Goal: Understand process/instructions: Learn how to perform a task or action

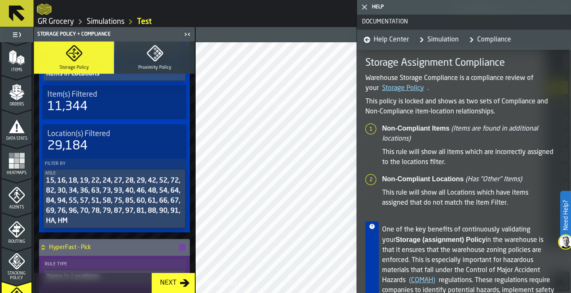
scroll to position [401, 0]
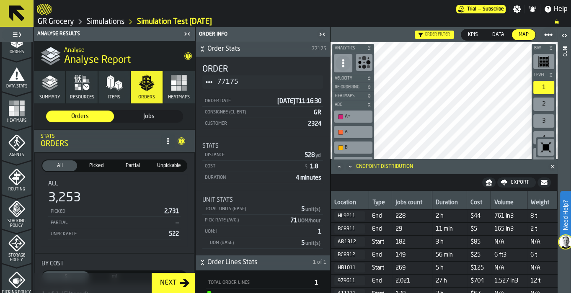
scroll to position [209, 0]
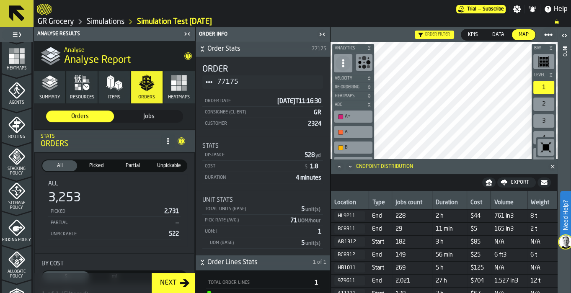
drag, startPoint x: 13, startPoint y: 94, endPoint x: 570, endPoint y: 1, distance: 564.2
click at [13, 94] on icon "menu Agents" at bounding box center [16, 90] width 17 height 17
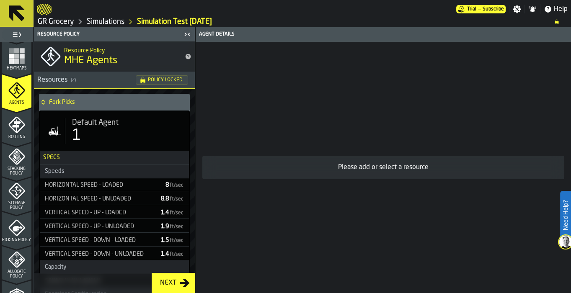
click at [23, 127] on icon "menu Routing" at bounding box center [16, 124] width 17 height 17
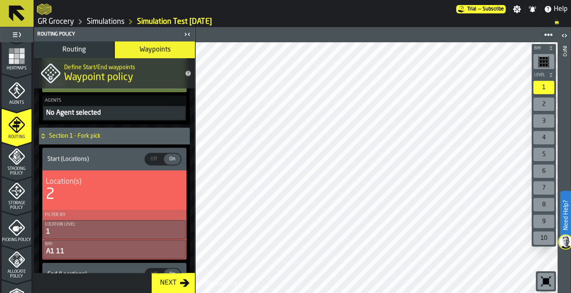
scroll to position [991, 0]
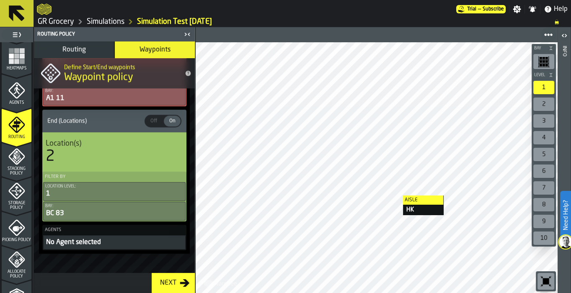
click at [26, 157] on div "Stacking Policy" at bounding box center [17, 162] width 30 height 28
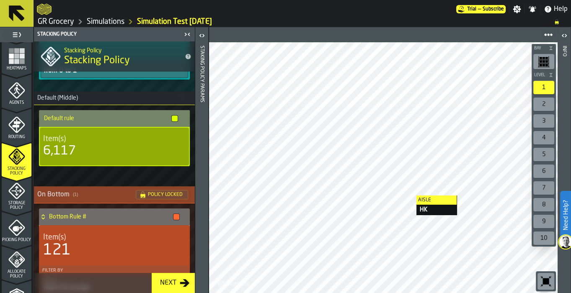
scroll to position [167, 0]
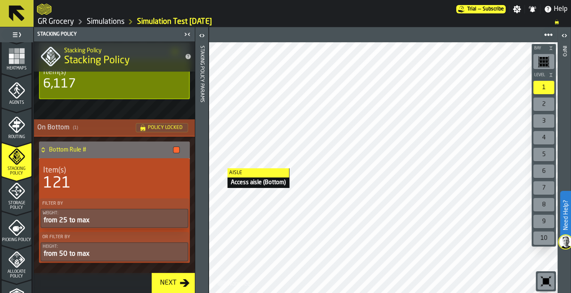
click at [13, 208] on span "Storage Policy" at bounding box center [17, 205] width 30 height 9
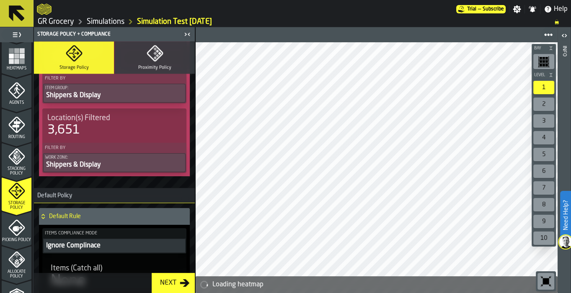
scroll to position [1094, 0]
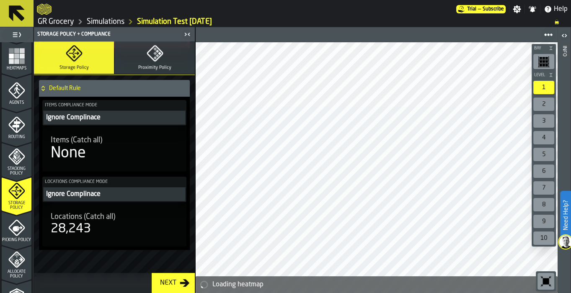
click at [15, 231] on icon "menu Picking Policy" at bounding box center [16, 227] width 17 height 17
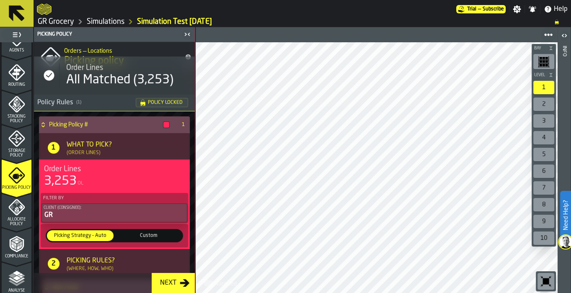
scroll to position [314, 0]
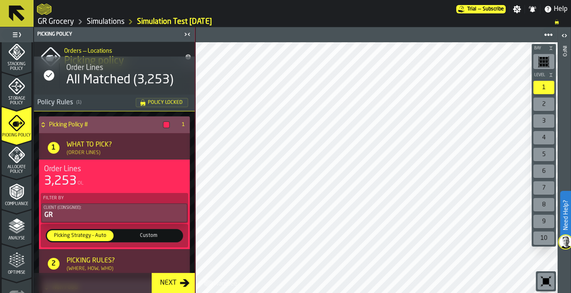
click at [57, 176] on div "3,253" at bounding box center [60, 181] width 33 height 15
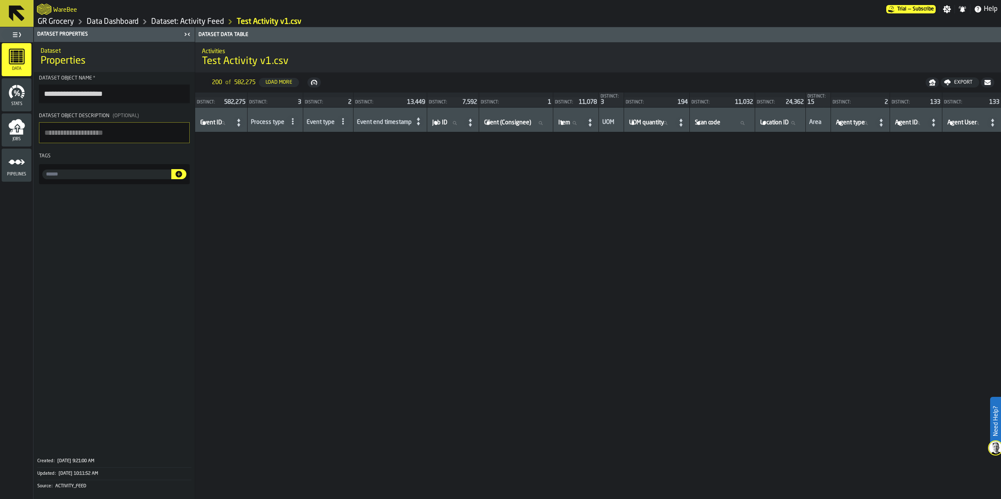
scroll to position [2004, 0]
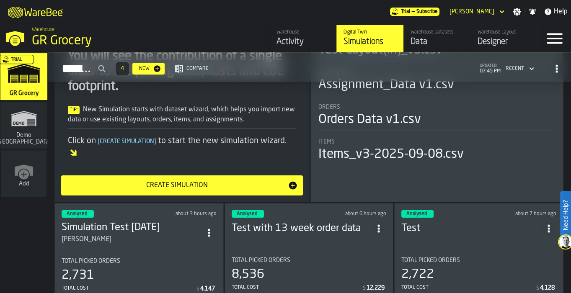
scroll to position [209, 0]
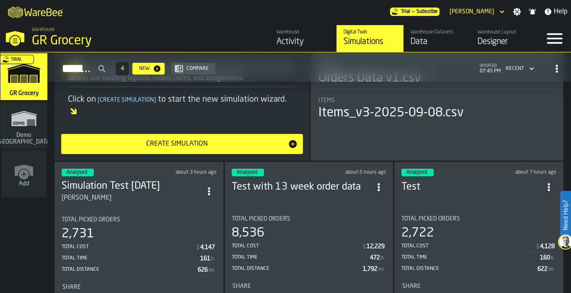
click at [216, 184] on span "ItemListCard-DashboardItemContainer" at bounding box center [208, 191] width 15 height 15
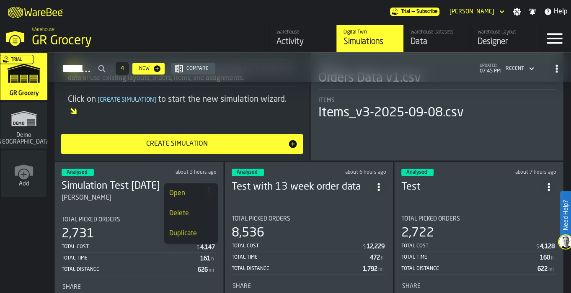
click at [198, 232] on div "Duplicate" at bounding box center [191, 234] width 44 height 10
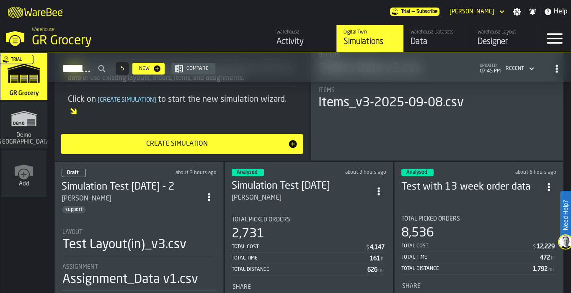
click at [212, 193] on icon "ItemListCard-DashboardItemContainer" at bounding box center [209, 197] width 8 height 8
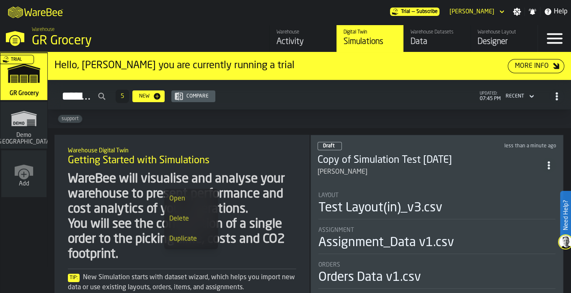
scroll to position [52, 0]
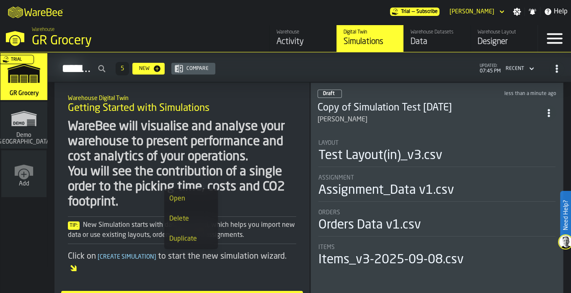
click at [544, 108] on span "ItemListCard-DashboardItemContainer" at bounding box center [548, 113] width 15 height 15
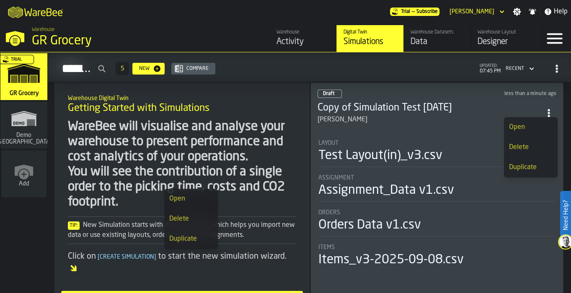
click at [345, 101] on h3 "Copy of Simulation Test 2025-09-09" at bounding box center [429, 107] width 224 height 13
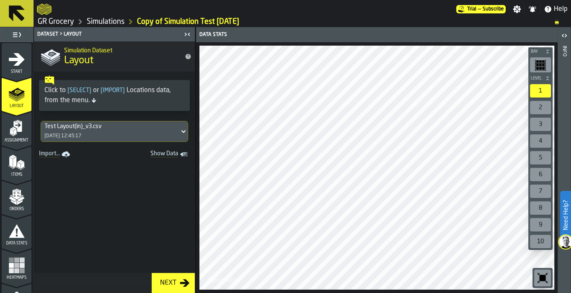
click at [5, 127] on div "Assignment" at bounding box center [17, 131] width 30 height 23
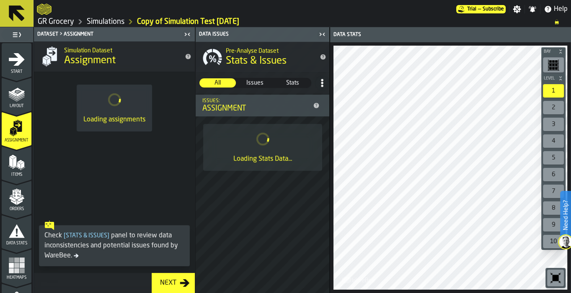
click at [9, 193] on icon "menu Orders" at bounding box center [16, 196] width 17 height 17
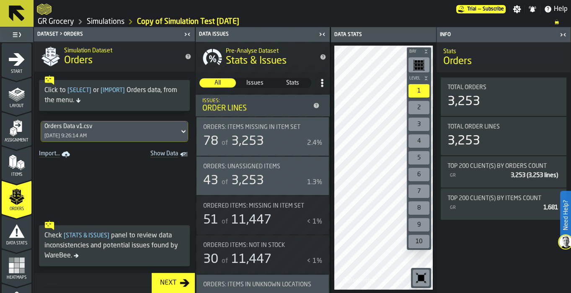
click at [8, 238] on icon "menu Data Stats" at bounding box center [16, 231] width 17 height 17
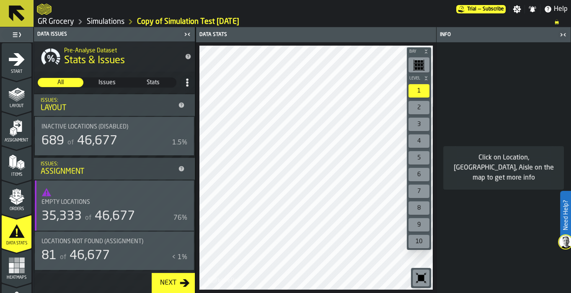
click at [8, 202] on icon "menu Orders" at bounding box center [16, 196] width 17 height 17
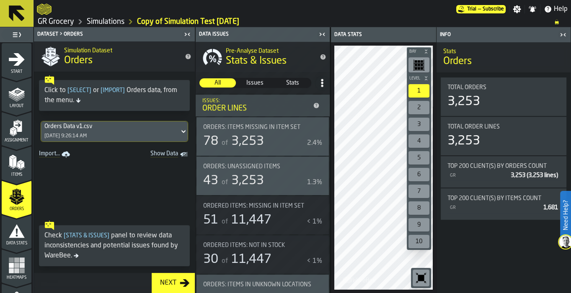
click at [24, 170] on div "Items" at bounding box center [17, 165] width 30 height 23
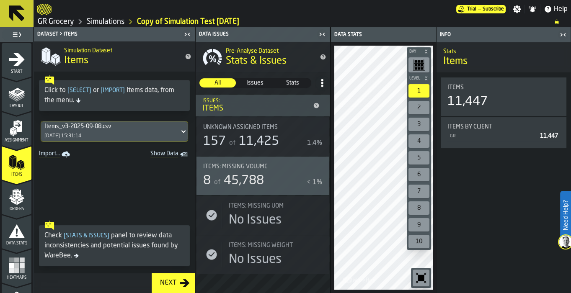
click at [23, 135] on icon "menu Assignment" at bounding box center [16, 128] width 17 height 17
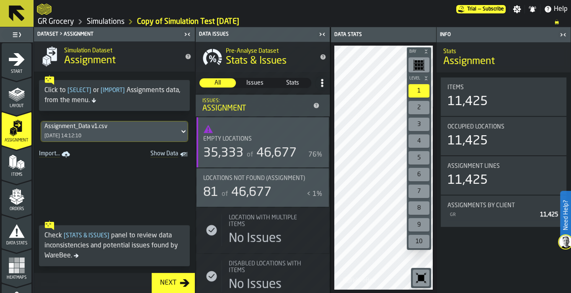
click at [190, 33] on icon "button-toggle-Close me" at bounding box center [187, 34] width 10 height 10
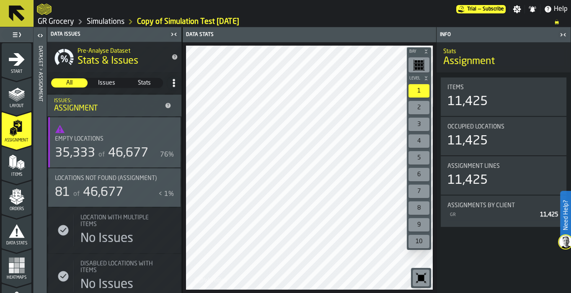
click at [170, 34] on icon "button-toggle-Close me" at bounding box center [174, 34] width 10 height 10
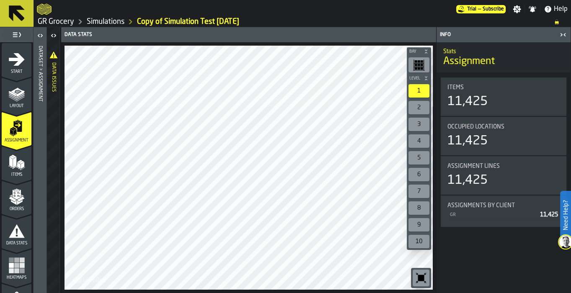
click at [15, 162] on polygon "menu Items" at bounding box center [14, 162] width 3 height 10
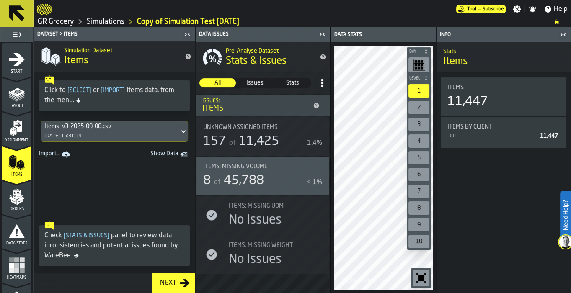
click at [16, 207] on span "Orders" at bounding box center [17, 209] width 30 height 5
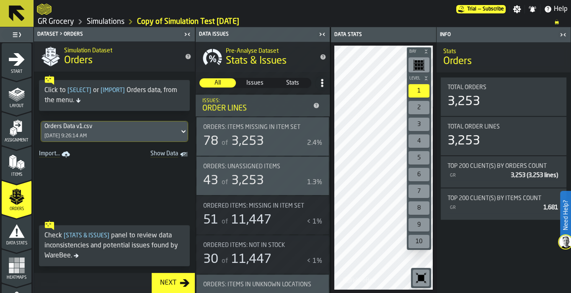
click at [21, 227] on icon "menu Data Stats" at bounding box center [16, 231] width 17 height 17
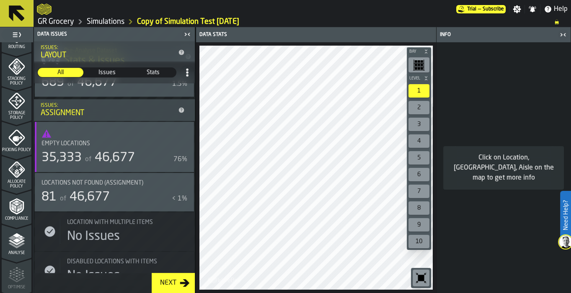
scroll to position [314, 0]
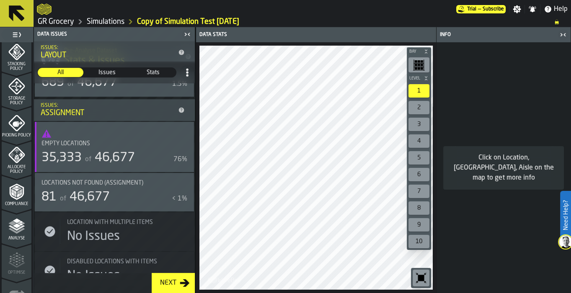
click at [23, 134] on span "Picking Policy" at bounding box center [17, 135] width 30 height 5
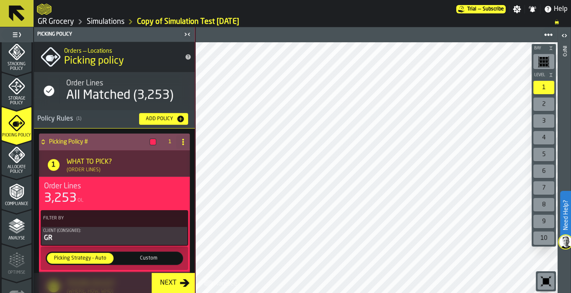
click at [92, 232] on div "Client (Consignee):" at bounding box center [114, 231] width 142 height 5
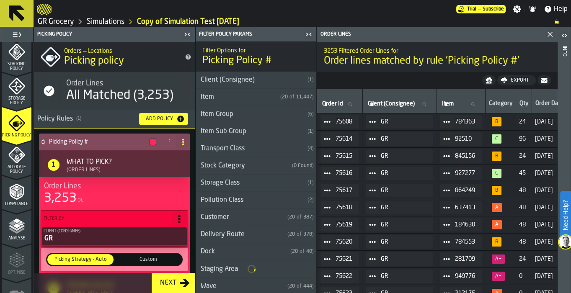
click at [92, 232] on div "Client (Consignee):" at bounding box center [115, 231] width 142 height 5
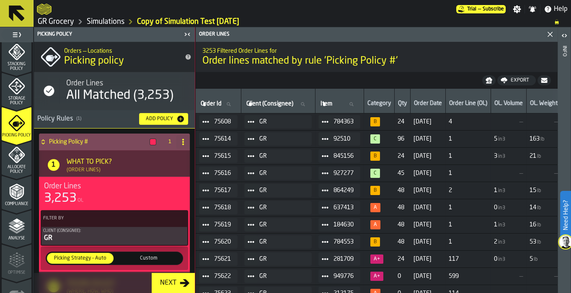
click at [71, 196] on div "3,253" at bounding box center [60, 198] width 33 height 15
click at [180, 142] on icon at bounding box center [183, 142] width 7 height 7
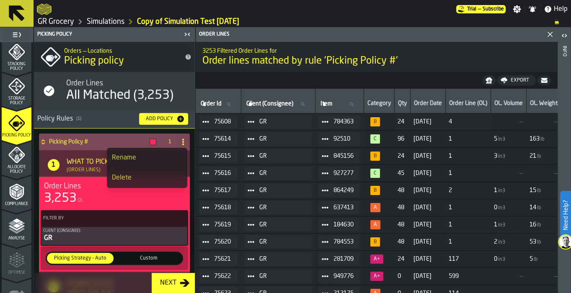
click at [89, 188] on div "Order Lines" at bounding box center [114, 186] width 141 height 9
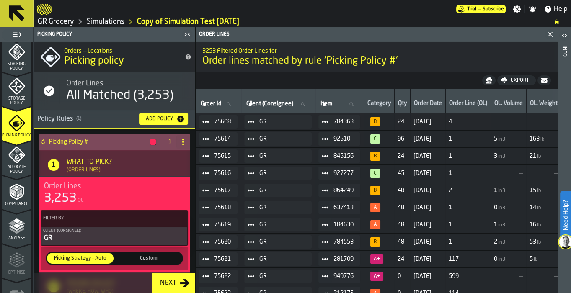
scroll to position [105, 0]
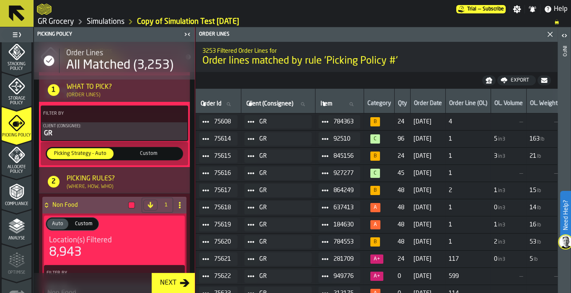
click at [151, 158] on label "Custom Custom" at bounding box center [148, 153] width 68 height 13
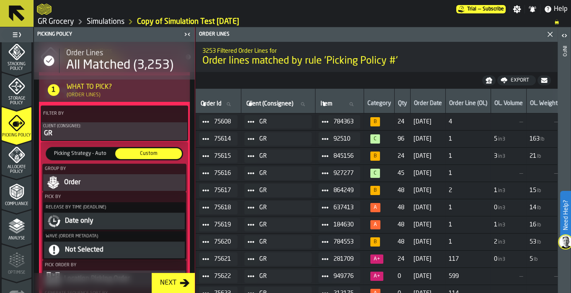
click at [81, 187] on button "Order" at bounding box center [114, 182] width 142 height 17
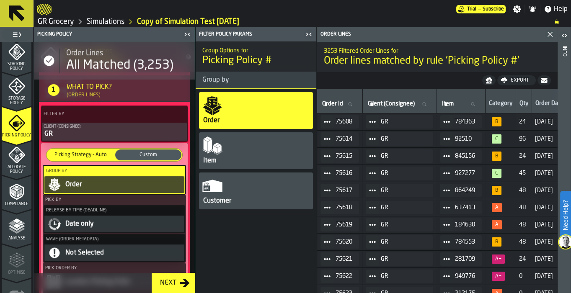
click at [258, 160] on div "Item" at bounding box center [256, 150] width 114 height 37
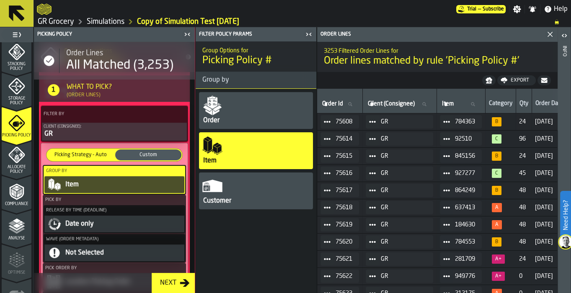
click at [233, 113] on div "Order" at bounding box center [256, 110] width 114 height 37
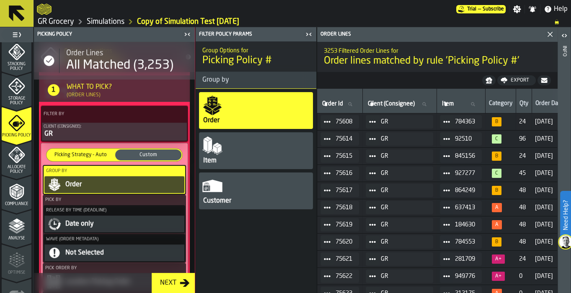
click at [250, 200] on div "Customer" at bounding box center [256, 191] width 114 height 37
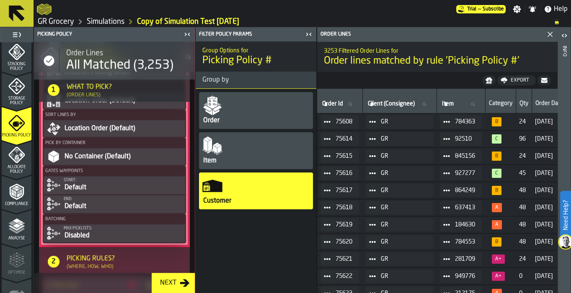
scroll to position [366, 0]
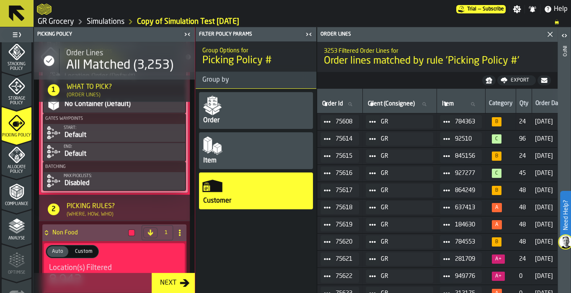
click at [106, 179] on div "Disabled" at bounding box center [124, 183] width 120 height 10
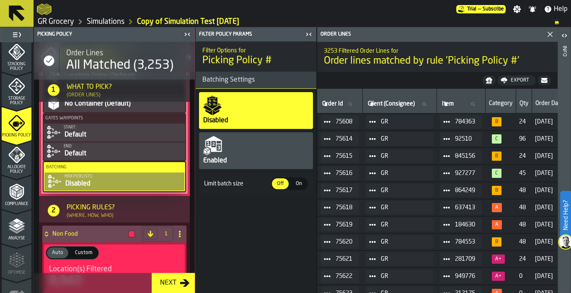
click at [240, 157] on div "Enabled" at bounding box center [256, 150] width 114 height 37
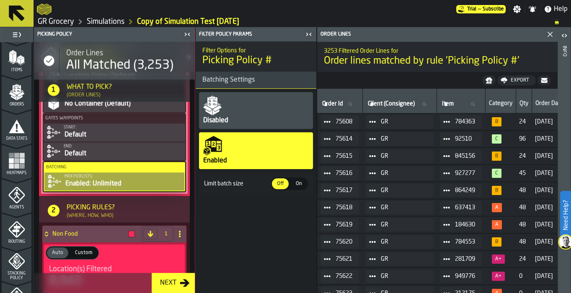
scroll to position [0, 0]
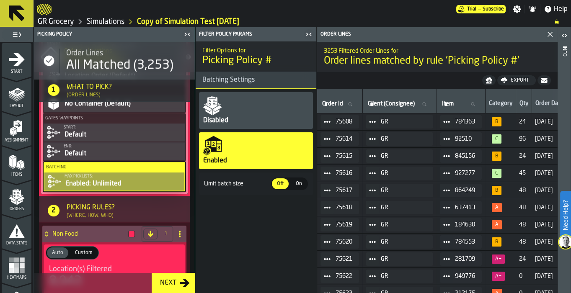
click at [8, 62] on icon "menu Start" at bounding box center [16, 59] width 17 height 17
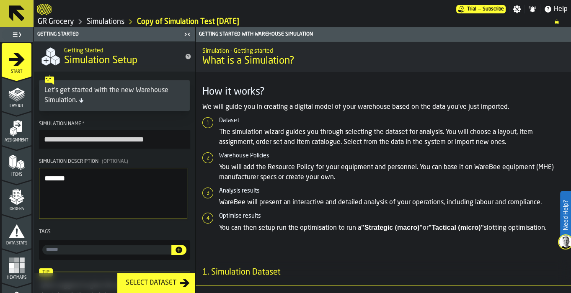
drag, startPoint x: 105, startPoint y: 179, endPoint x: 39, endPoint y: 165, distance: 67.8
click at [39, 165] on label "Simulation Description (Optional) *******" at bounding box center [114, 189] width 151 height 60
click at [39, 168] on textarea "*******" at bounding box center [113, 193] width 148 height 51
type textarea "**********"
click at [18, 159] on icon "menu Items" at bounding box center [16, 162] width 17 height 17
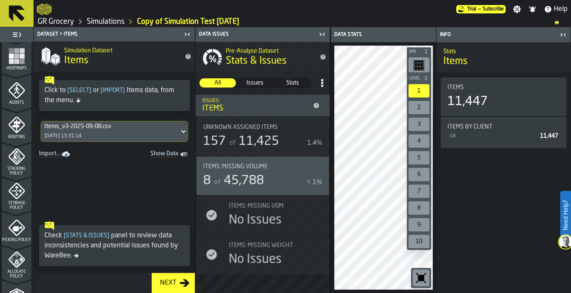
scroll to position [314, 0]
